Goal: Information Seeking & Learning: Find specific fact

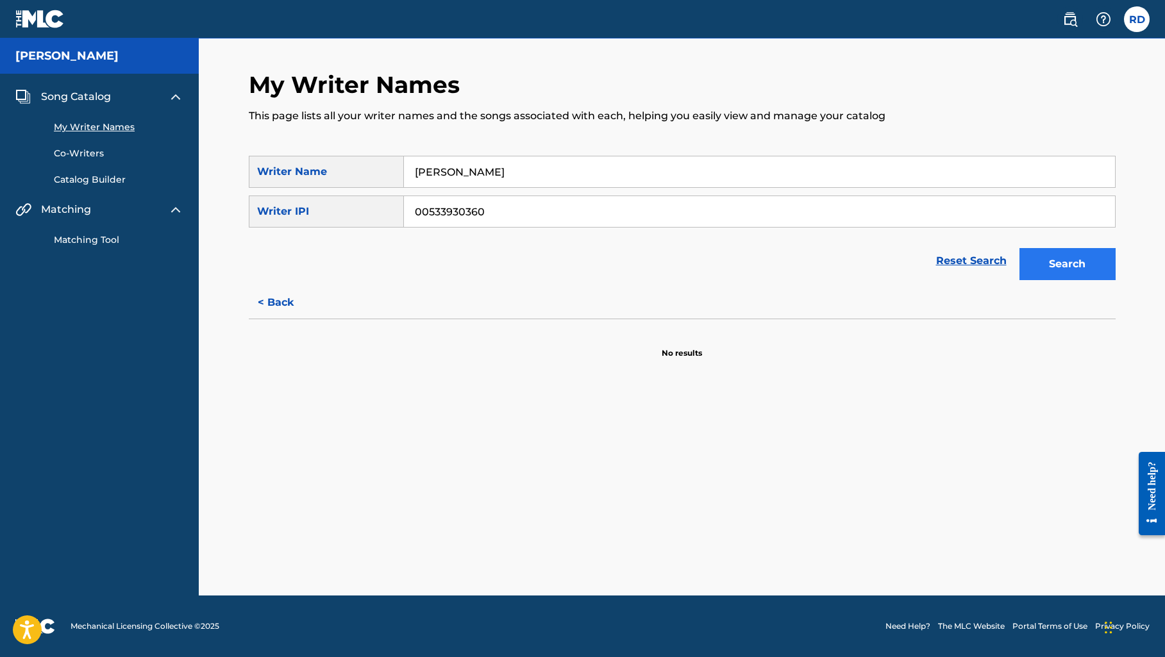
click at [1064, 273] on button "Search" at bounding box center [1068, 264] width 96 height 32
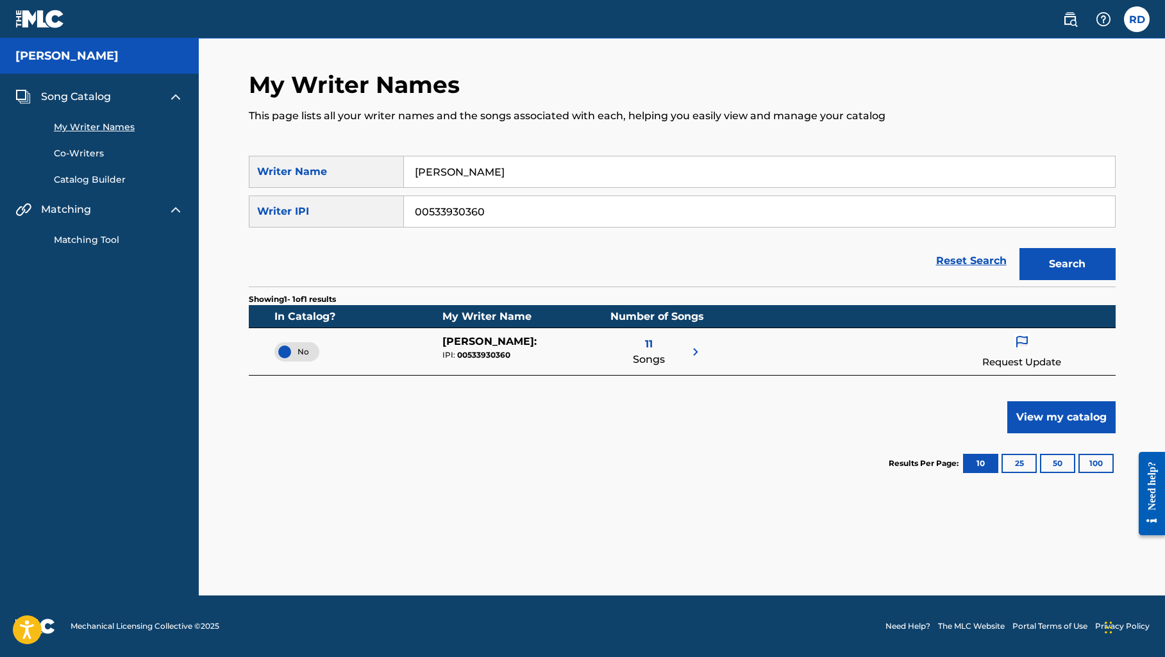
click at [693, 353] on img at bounding box center [695, 351] width 15 height 15
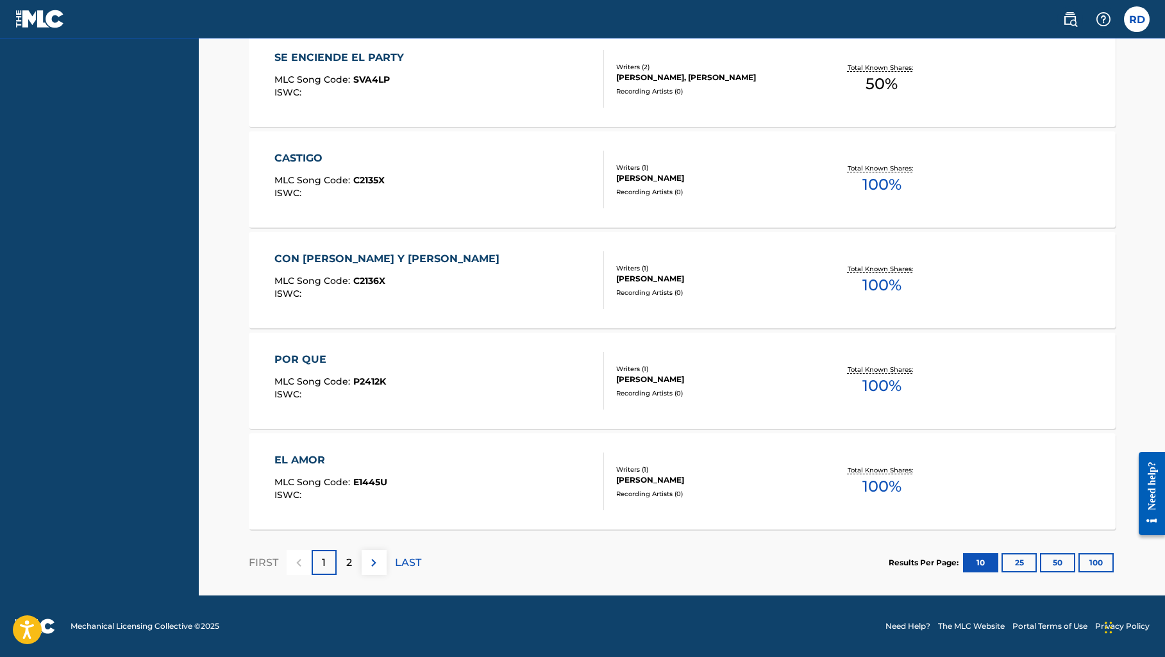
scroll to position [816, 0]
click at [377, 563] on img at bounding box center [373, 562] width 15 height 15
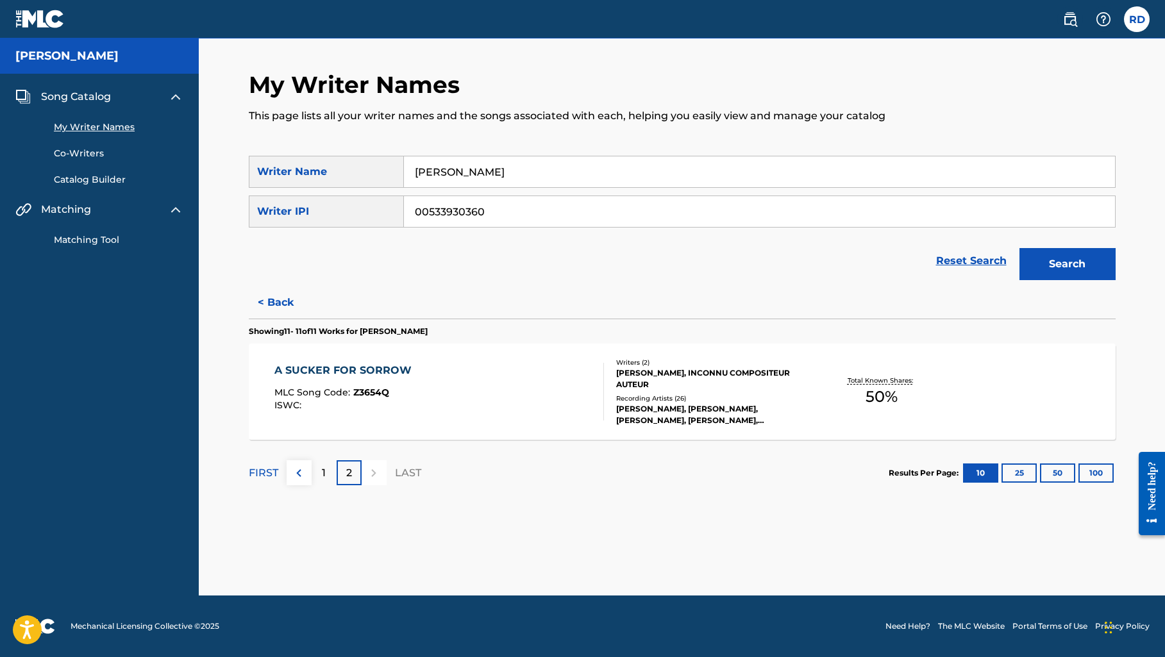
click at [355, 368] on div "A SUCKER FOR SORROW" at bounding box center [347, 370] width 144 height 15
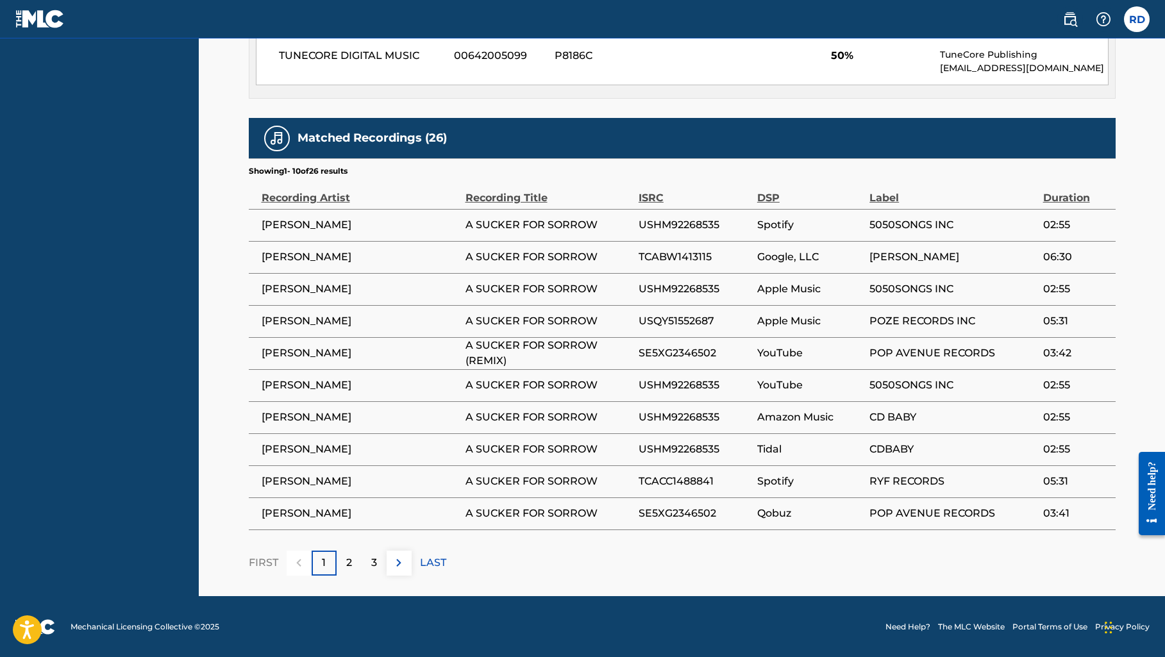
scroll to position [652, 0]
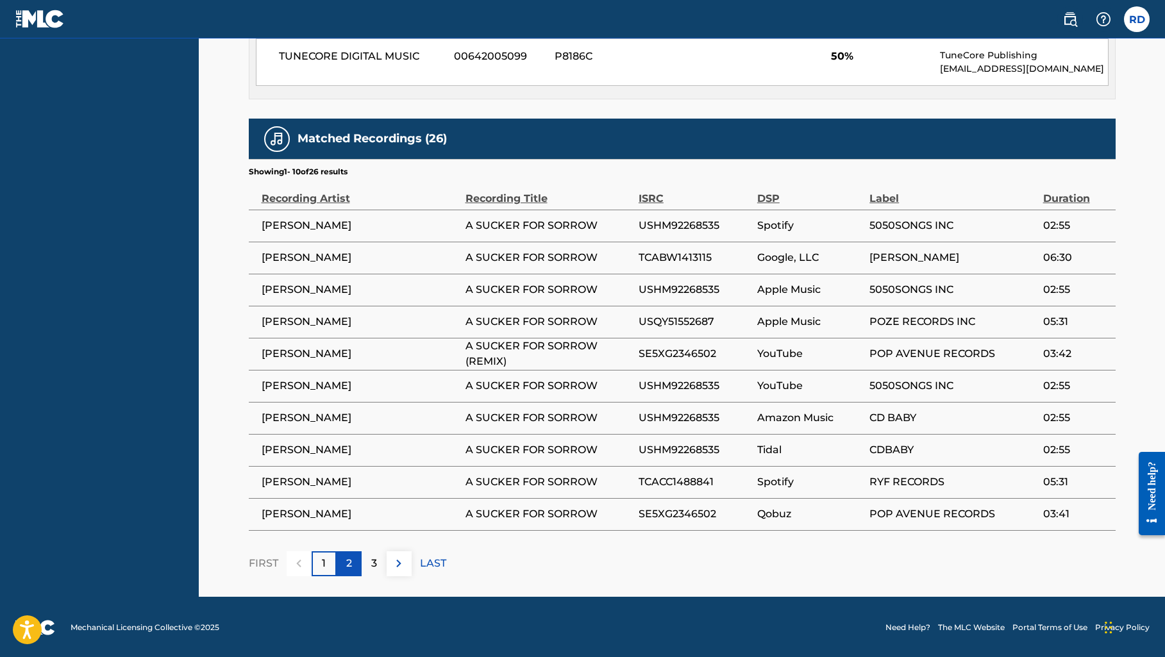
click at [340, 564] on div "2" at bounding box center [349, 564] width 25 height 25
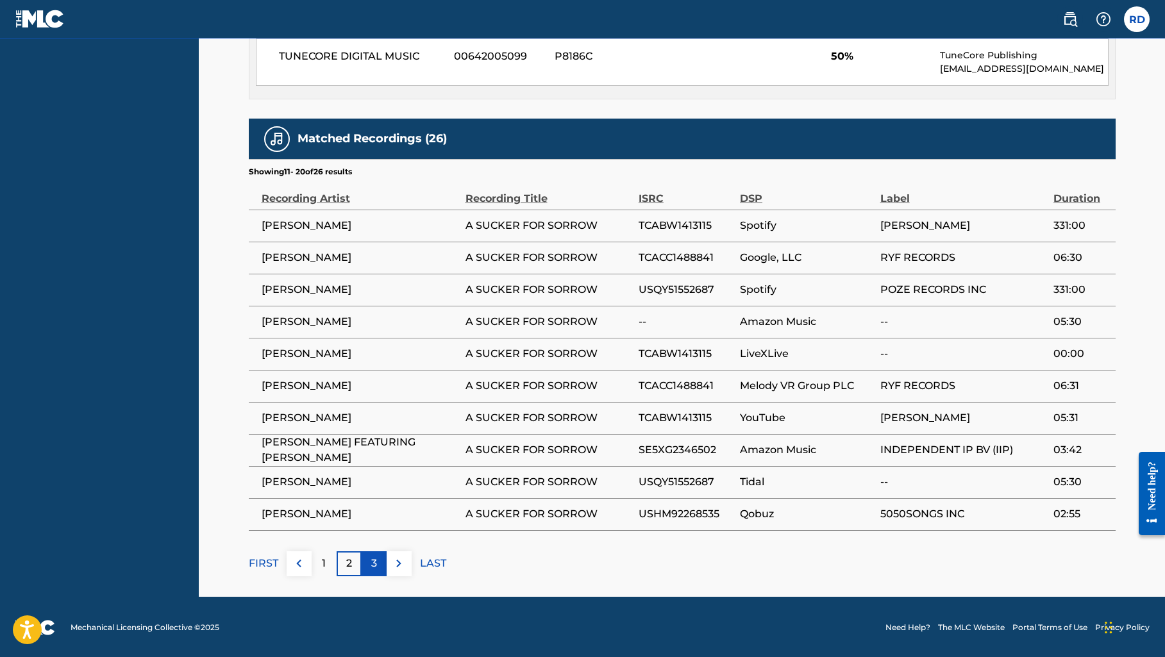
click at [382, 565] on div "3" at bounding box center [374, 564] width 25 height 25
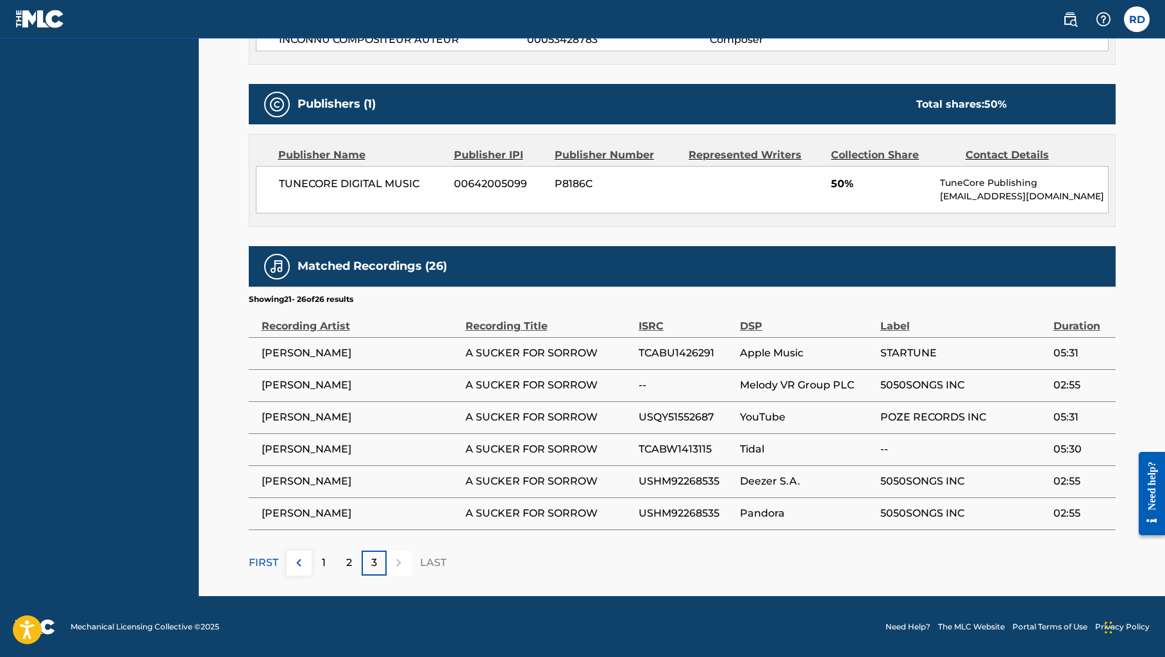
scroll to position [523, 0]
click at [304, 566] on img at bounding box center [298, 563] width 15 height 15
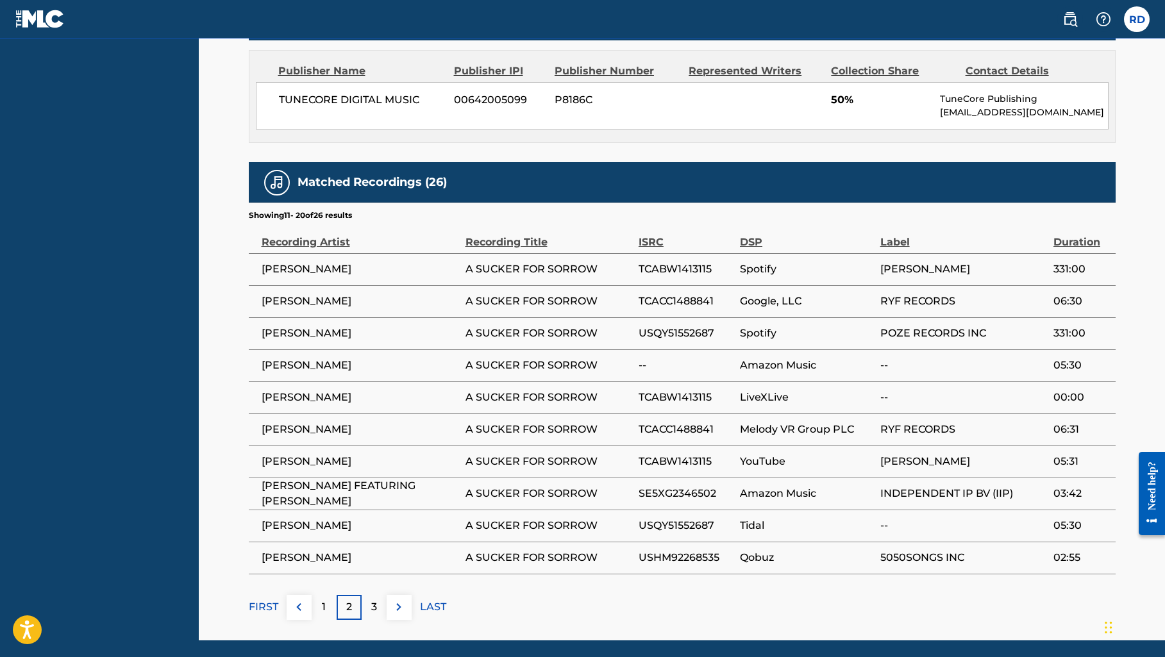
scroll to position [609, 0]
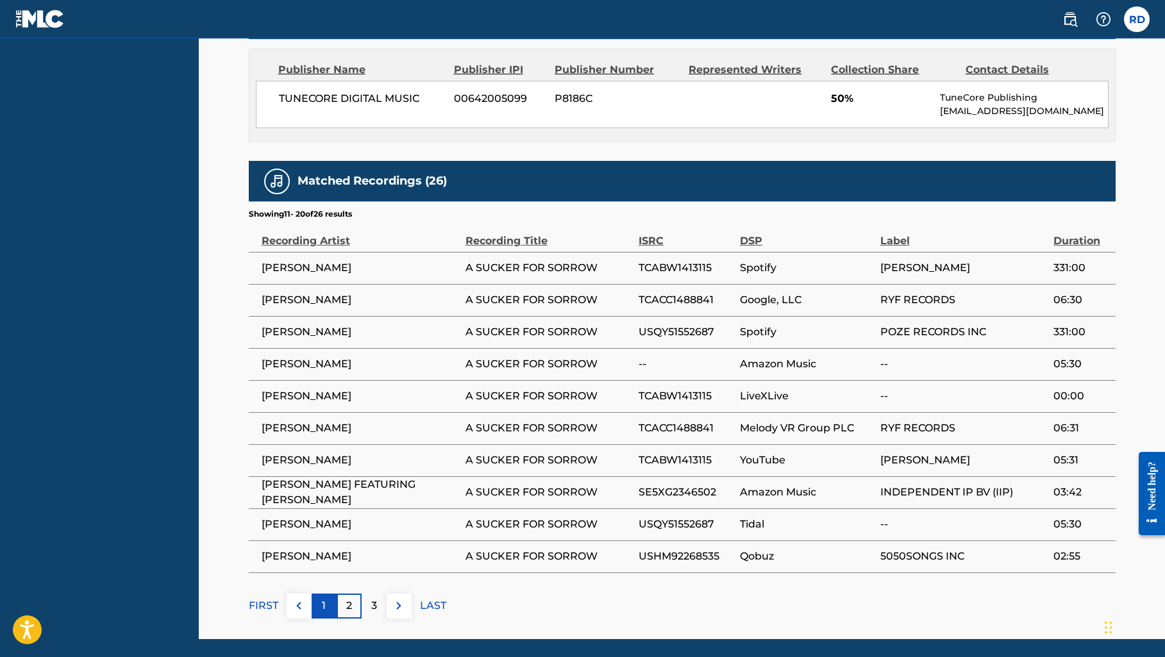
click at [329, 613] on div "1" at bounding box center [324, 606] width 25 height 25
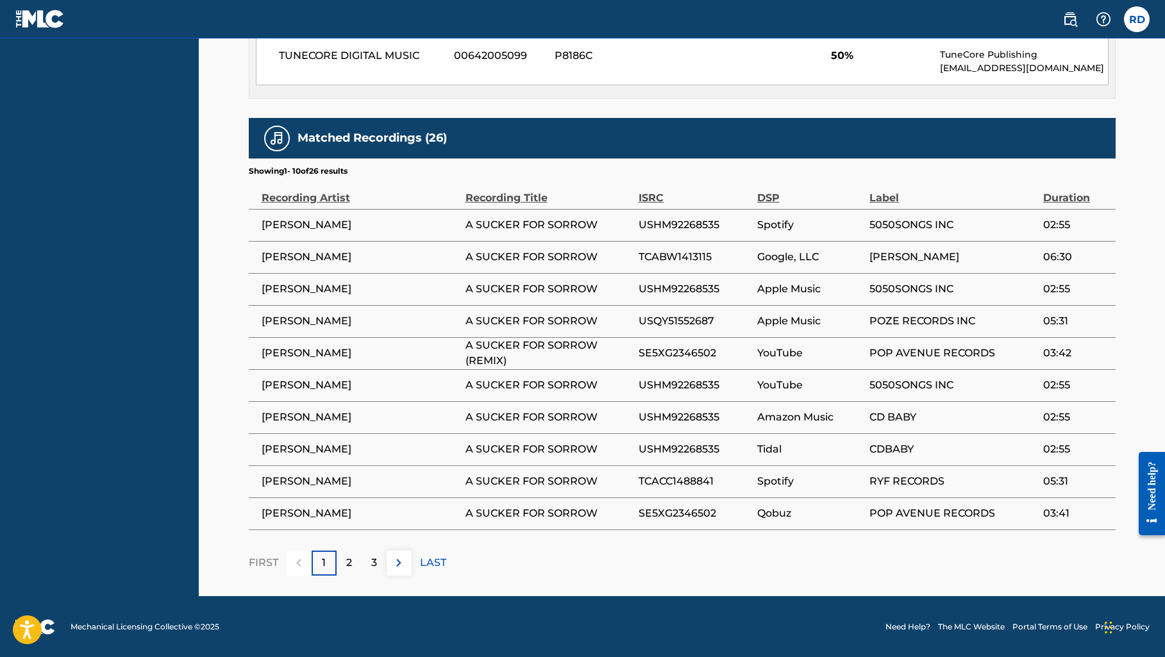
scroll to position [652, 0]
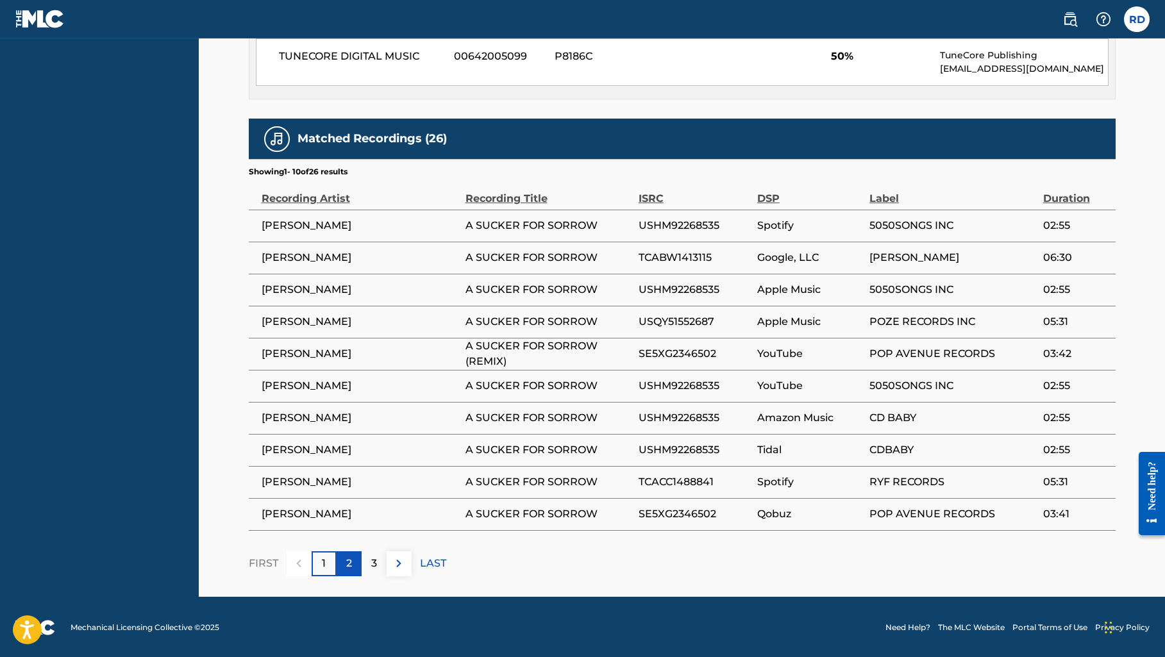
click at [346, 565] on p "2" at bounding box center [349, 563] width 6 height 15
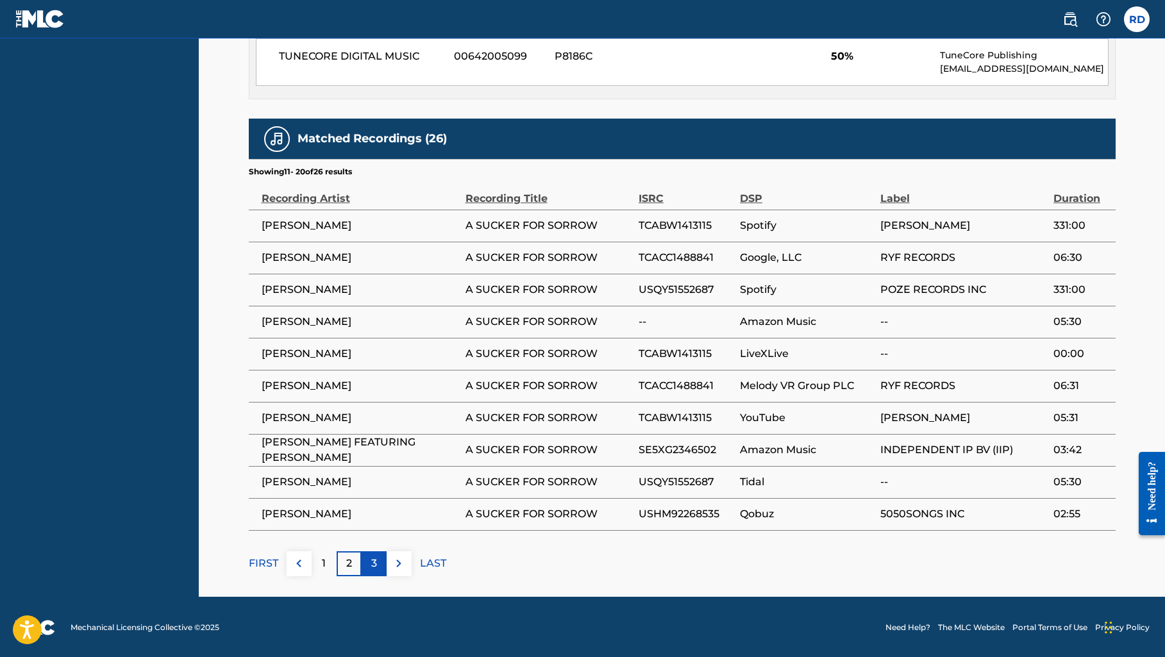
click at [375, 558] on p "3" at bounding box center [374, 563] width 6 height 15
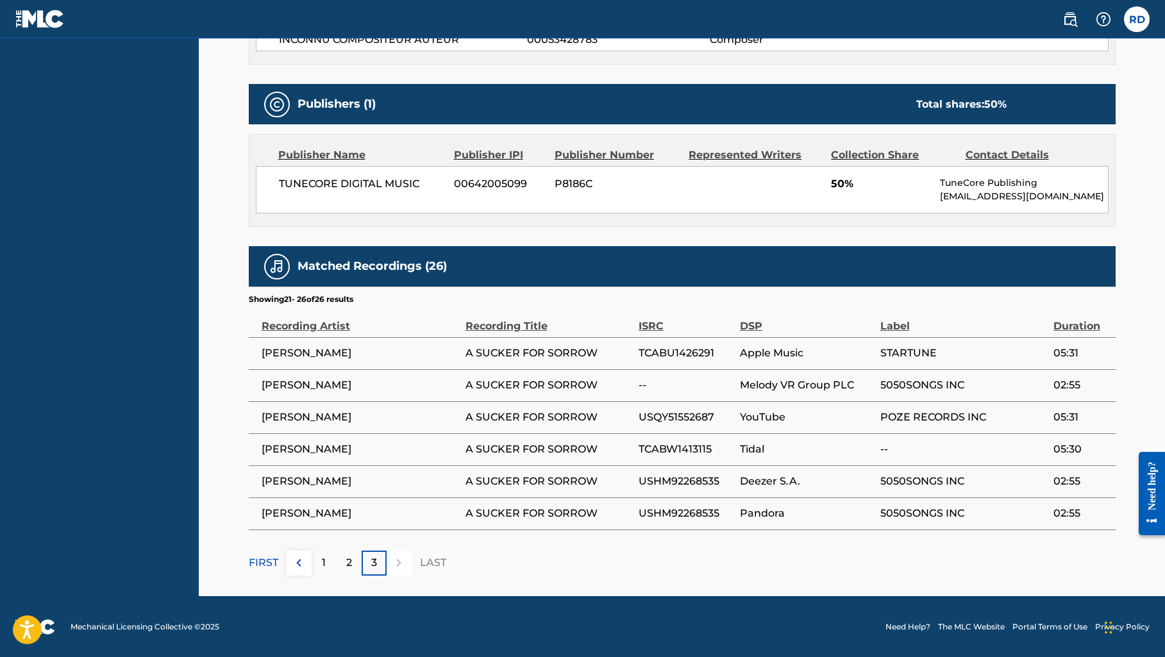
scroll to position [523, 0]
click at [340, 353] on span "[PERSON_NAME]" at bounding box center [361, 353] width 198 height 15
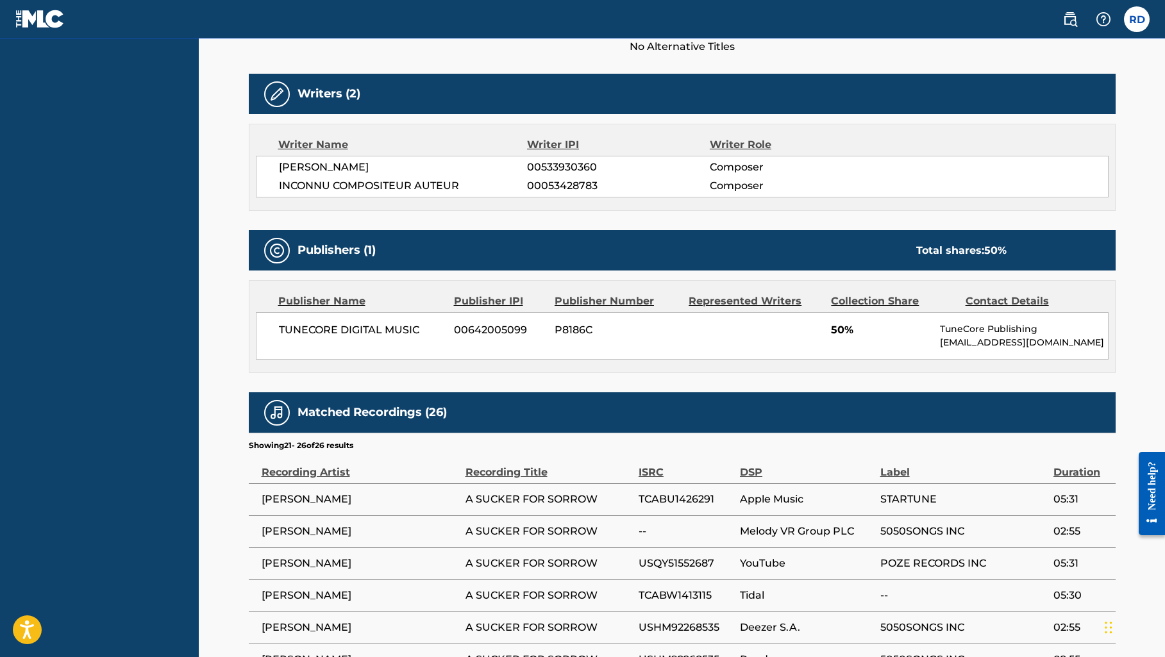
scroll to position [377, 0]
